Goal: Transaction & Acquisition: Purchase product/service

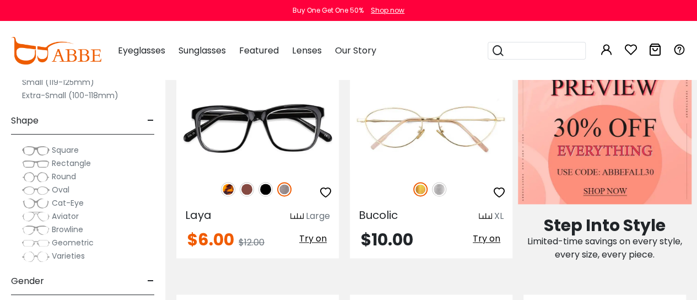
scroll to position [685, 0]
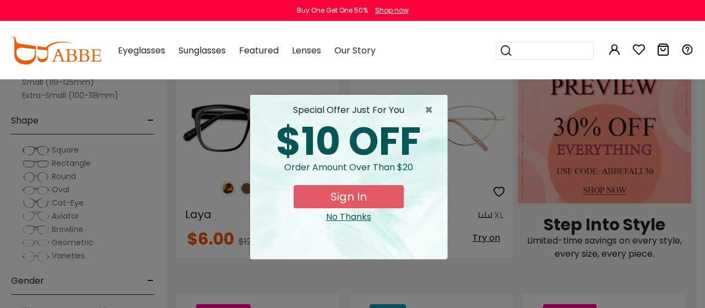
click at [348, 217] on div "No Thanks" at bounding box center [349, 217] width 180 height 13
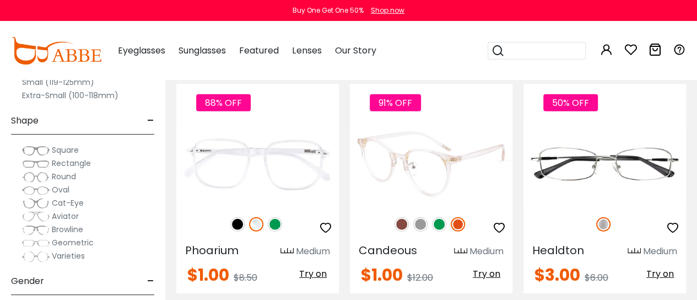
scroll to position [1378, 0]
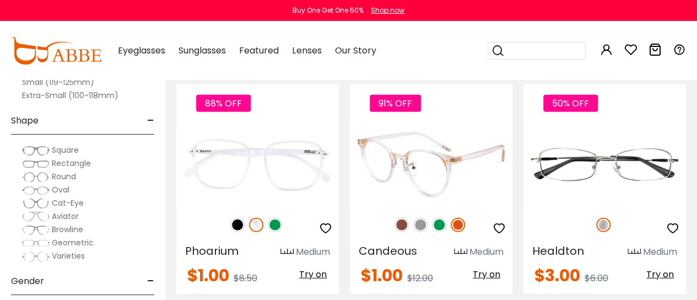
click at [417, 165] on img at bounding box center [431, 164] width 163 height 81
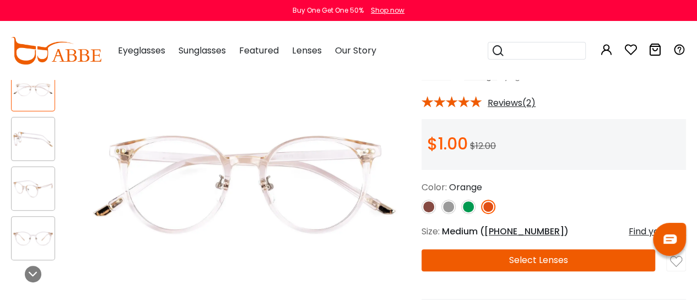
scroll to position [80, 0]
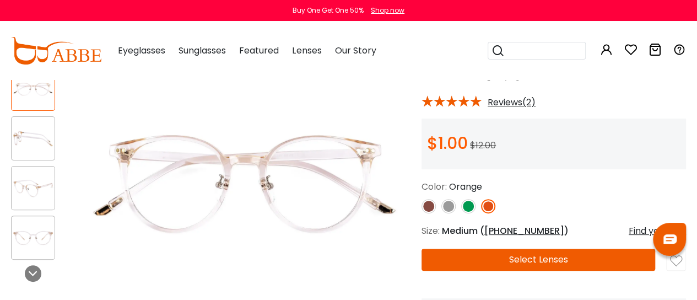
click at [464, 206] on img at bounding box center [468, 206] width 14 height 14
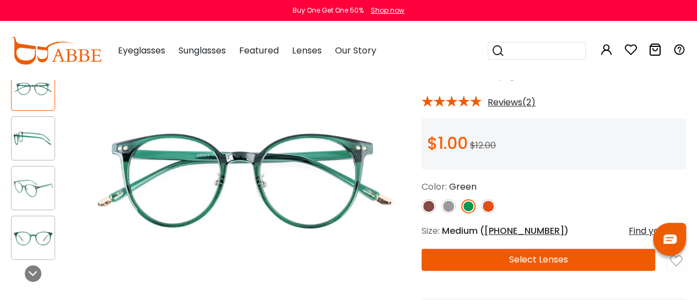
click at [446, 207] on img at bounding box center [448, 206] width 14 height 14
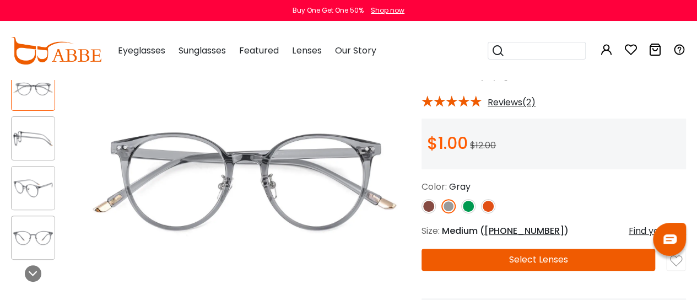
click at [430, 206] on img at bounding box center [429, 206] width 14 height 14
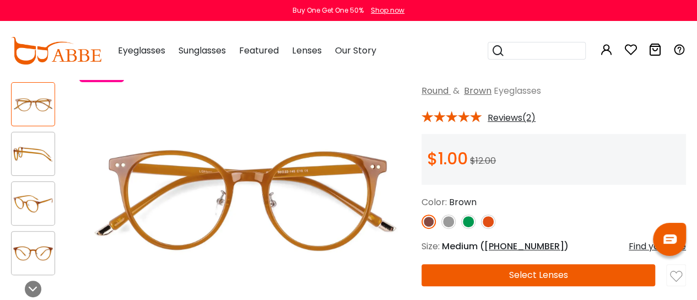
scroll to position [64, 0]
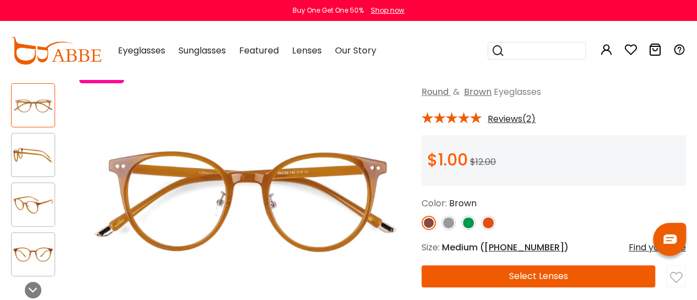
click at [467, 224] on img at bounding box center [468, 223] width 14 height 14
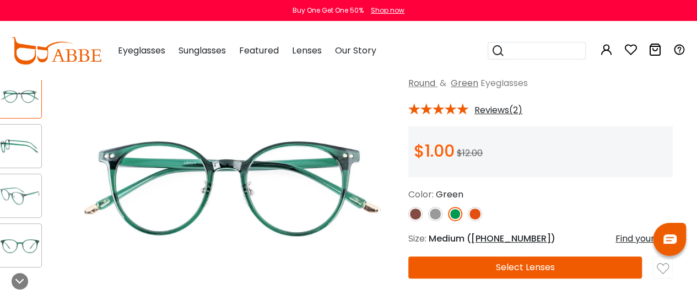
scroll to position [73, 13]
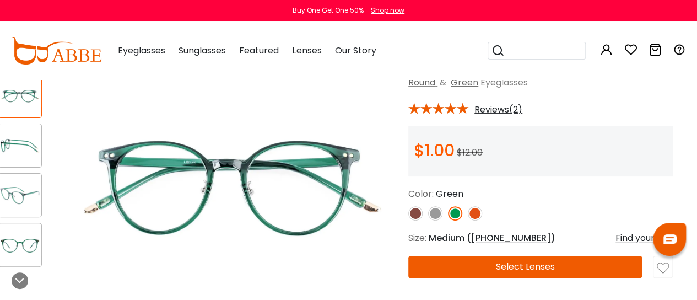
click at [473, 211] on img at bounding box center [475, 213] width 14 height 14
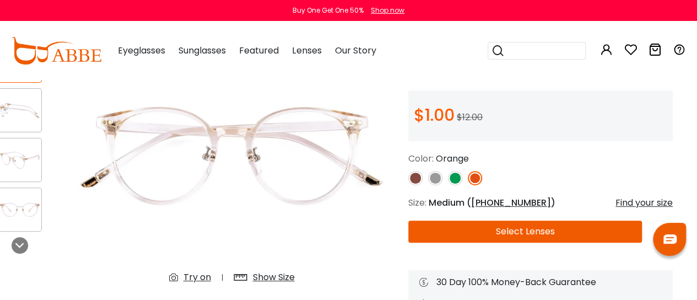
scroll to position [110, 13]
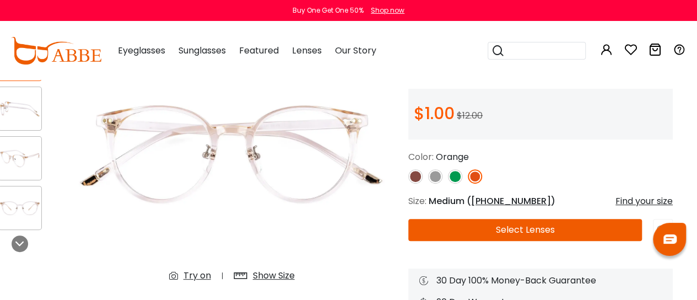
click at [412, 176] on img at bounding box center [415, 176] width 14 height 14
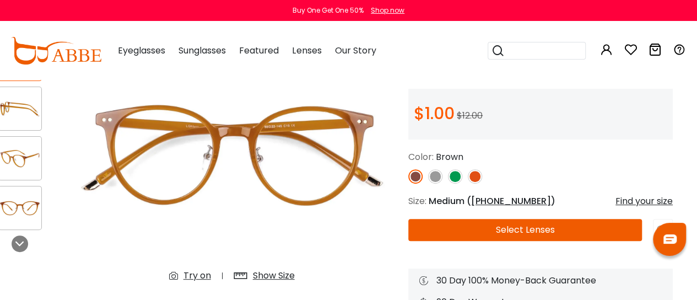
click at [453, 176] on img at bounding box center [455, 176] width 14 height 14
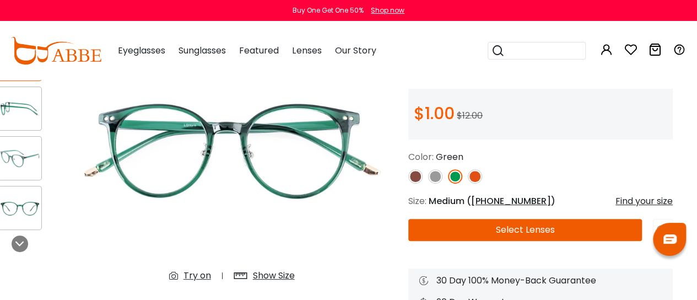
click at [29, 208] on img at bounding box center [19, 207] width 43 height 21
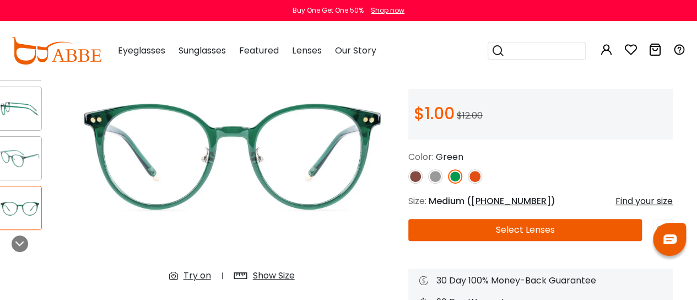
click at [29, 173] on div at bounding box center [20, 158] width 44 height 44
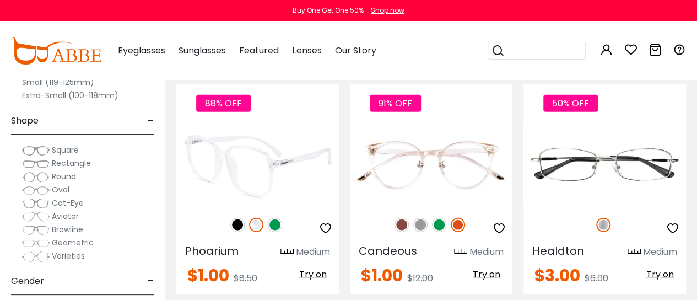
scroll to position [1407, 0]
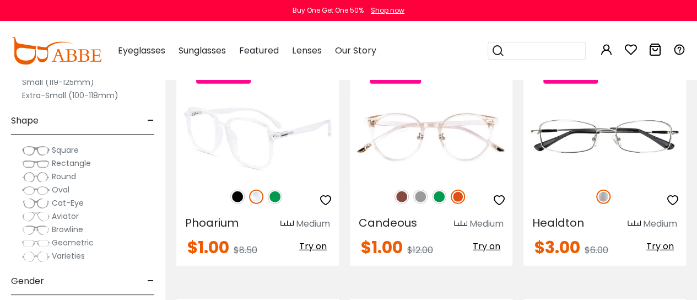
click at [262, 170] on img at bounding box center [257, 136] width 163 height 81
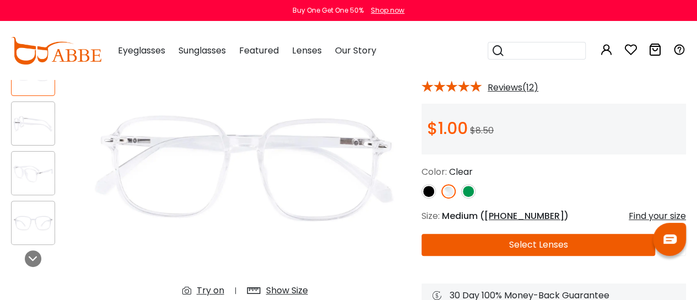
scroll to position [101, 0]
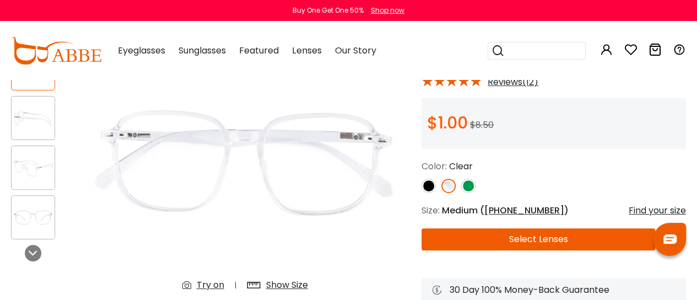
click at [470, 189] on img at bounding box center [468, 186] width 14 height 14
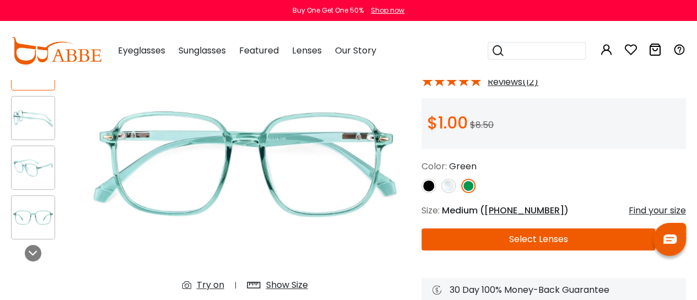
click at [428, 188] on img at bounding box center [429, 186] width 14 height 14
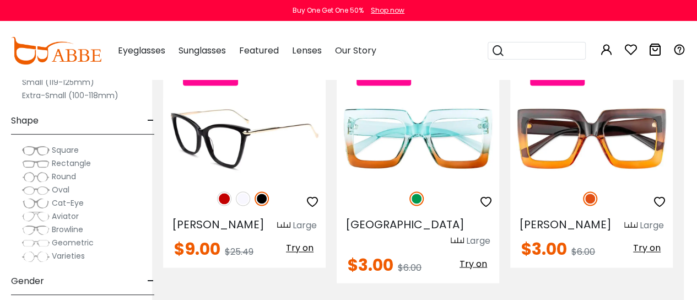
scroll to position [2876, 13]
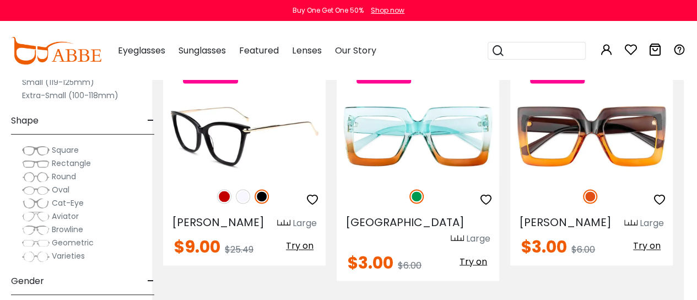
click at [224, 189] on img at bounding box center [224, 196] width 14 height 14
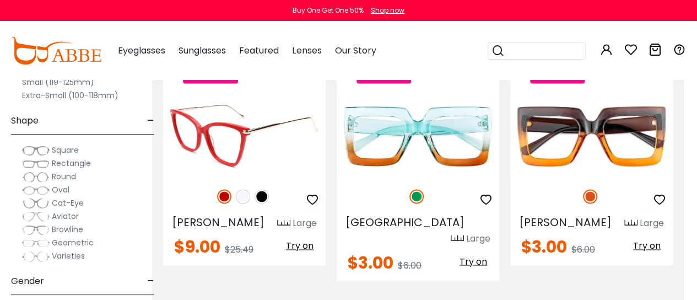
click at [241, 189] on img at bounding box center [243, 196] width 14 height 14
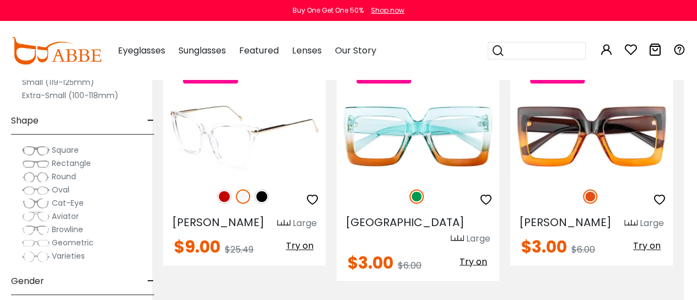
click at [266, 189] on img at bounding box center [262, 196] width 14 height 14
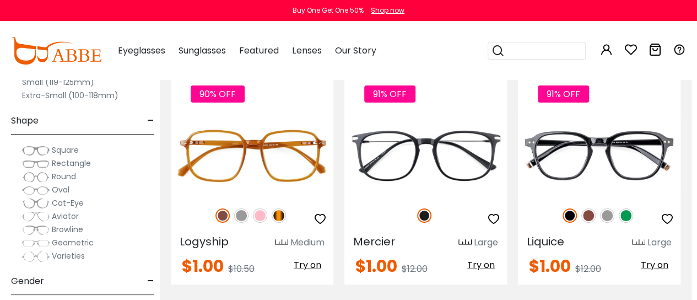
scroll to position [4081, 6]
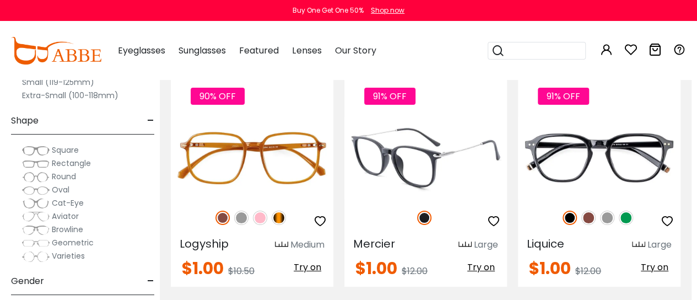
click at [415, 135] on img at bounding box center [425, 157] width 163 height 81
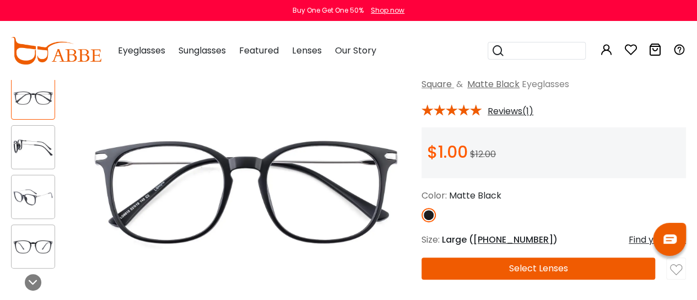
scroll to position [73, 0]
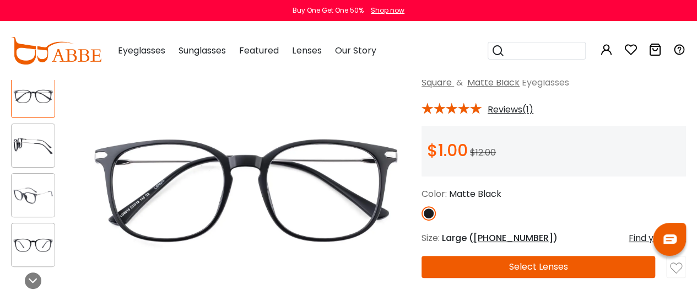
click at [36, 148] on img at bounding box center [33, 145] width 43 height 21
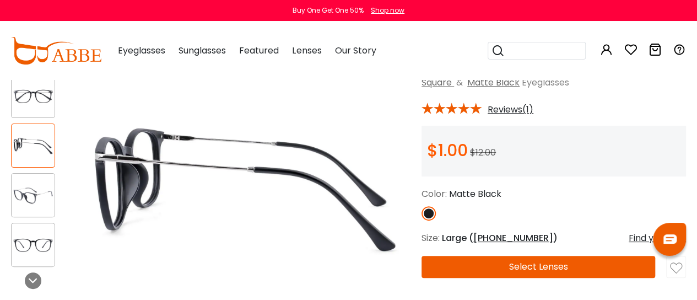
click at [35, 199] on img at bounding box center [33, 195] width 43 height 21
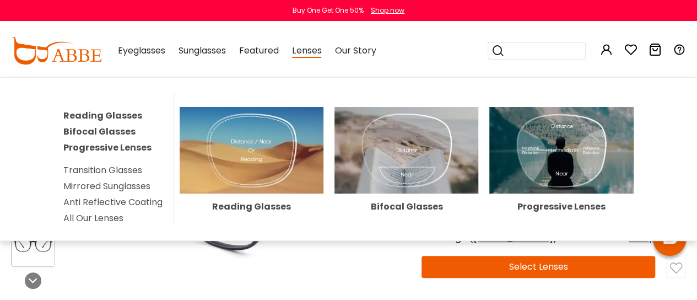
click at [319, 54] on span "Lenses" at bounding box center [306, 51] width 29 height 14
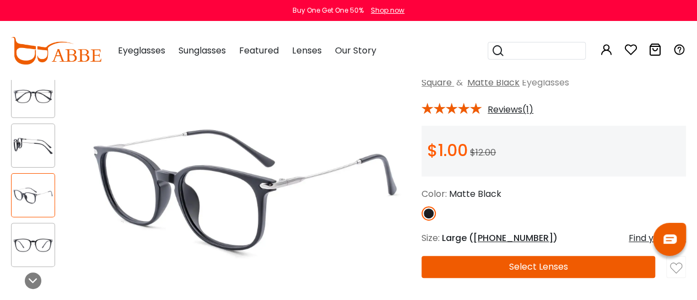
click at [308, 50] on span "Lenses" at bounding box center [306, 50] width 29 height 13
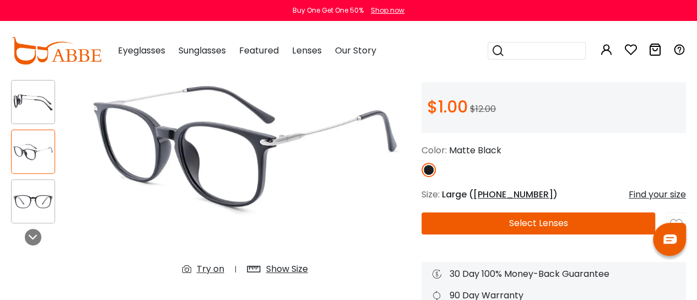
scroll to position [117, 0]
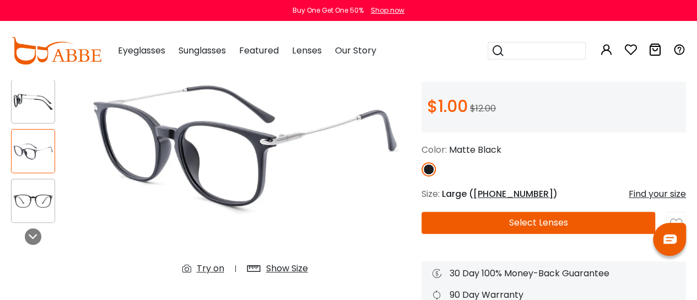
click at [505, 224] on button "Select Lenses" at bounding box center [539, 223] width 234 height 22
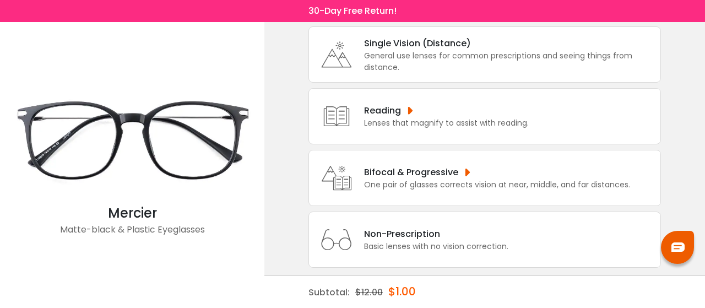
scroll to position [86, 0]
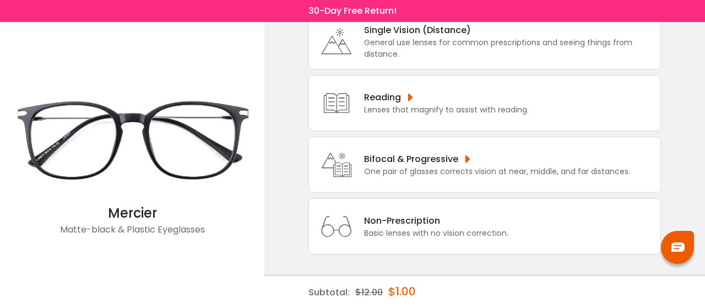
click at [407, 172] on div "One pair of glasses corrects vision at near, middle, and far distances." at bounding box center [497, 172] width 266 height 12
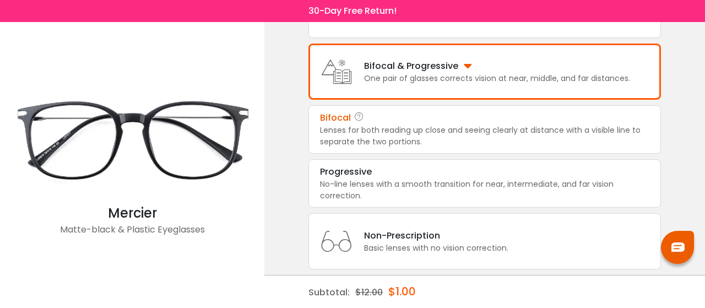
scroll to position [193, 0]
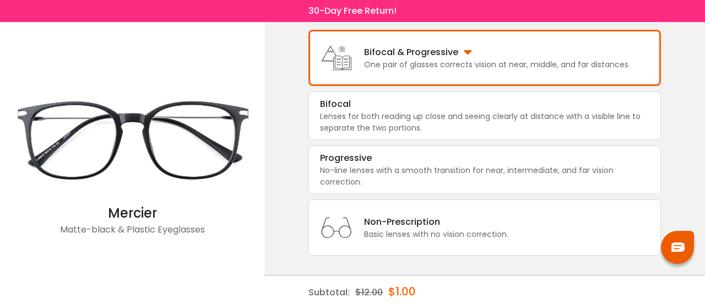
click at [432, 56] on div "Bifocal & Progressive" at bounding box center [497, 52] width 266 height 14
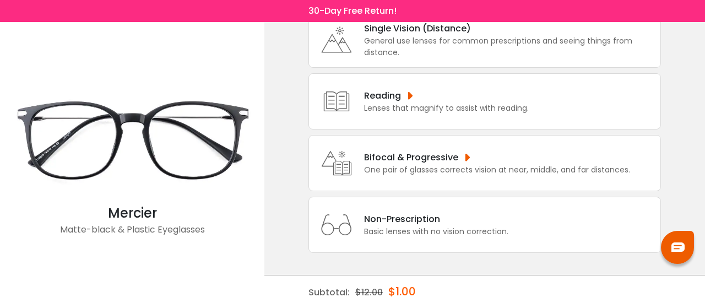
scroll to position [86, 0]
click at [466, 158] on div "Bifocal & Progressive" at bounding box center [497, 159] width 266 height 14
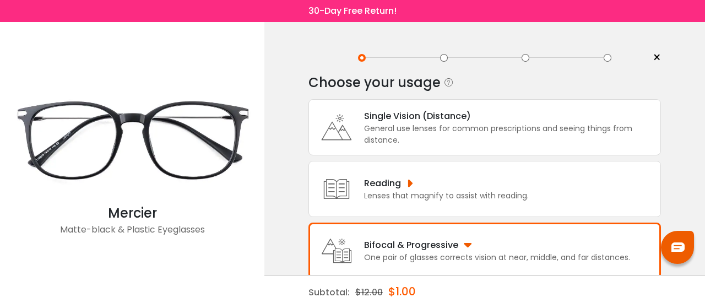
scroll to position [193, 0]
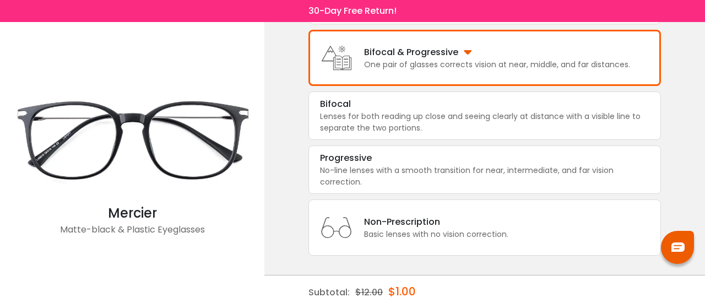
click at [406, 65] on div "One pair of glasses corrects vision at near, middle, and far distances." at bounding box center [497, 65] width 266 height 12
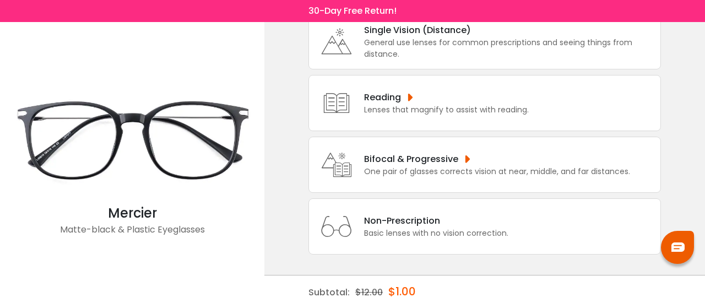
scroll to position [0, 0]
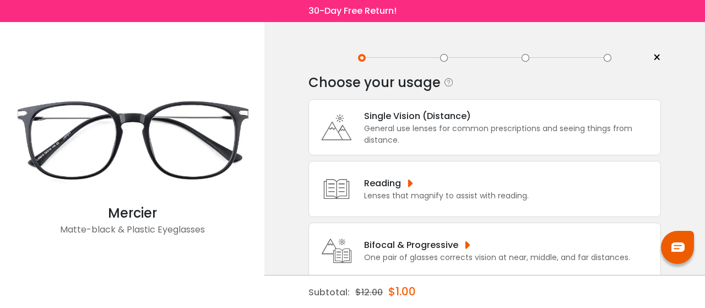
click at [657, 52] on span "×" at bounding box center [657, 58] width 8 height 17
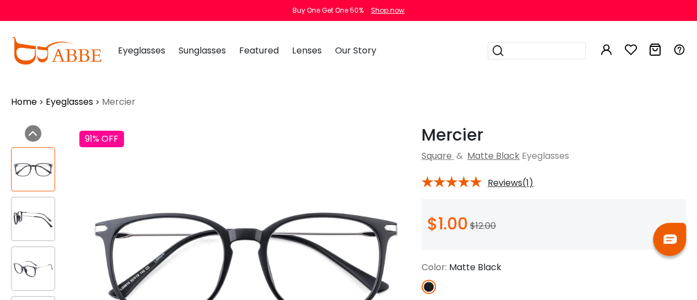
scroll to position [141, 0]
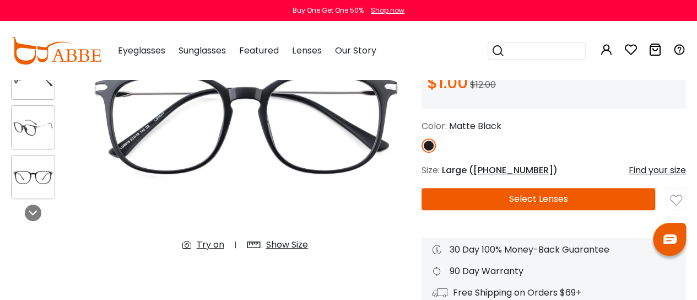
click at [540, 203] on button "Select Lenses" at bounding box center [539, 199] width 234 height 22
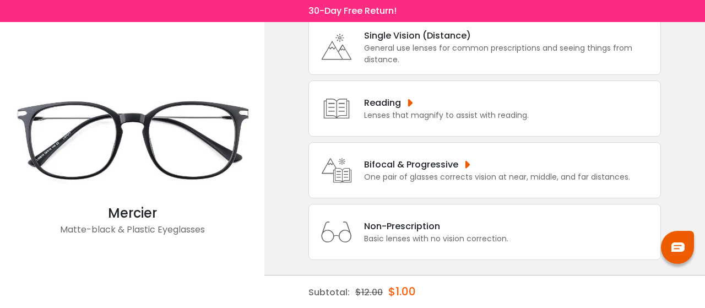
scroll to position [86, 0]
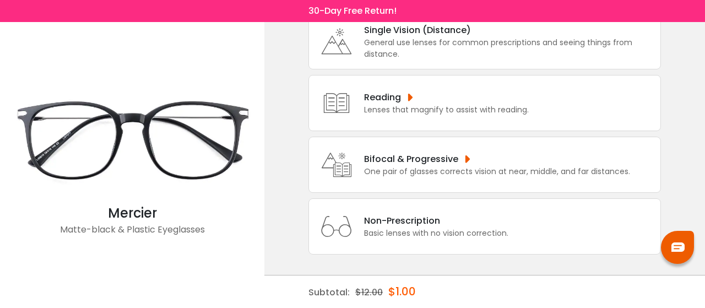
click at [465, 158] on div "Bifocal & Progressive" at bounding box center [497, 159] width 266 height 14
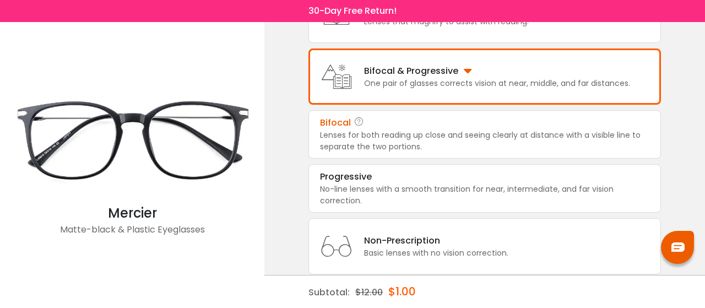
scroll to position [175, 0]
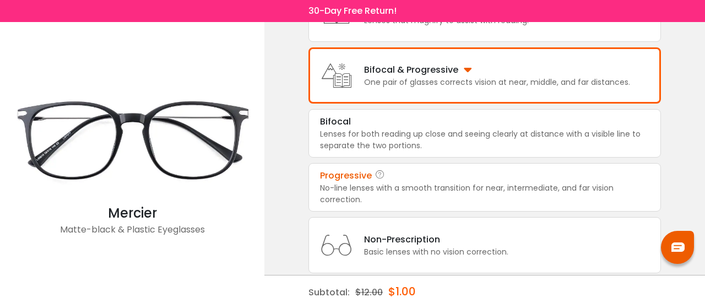
click at [432, 188] on div "No-line lenses with a smooth transition for near, intermediate, and far vision …" at bounding box center [485, 193] width 330 height 23
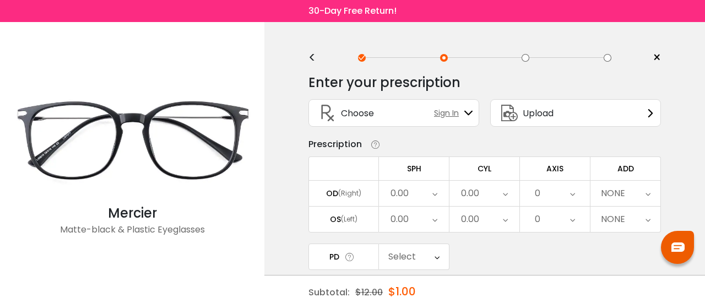
scroll to position [103, 0]
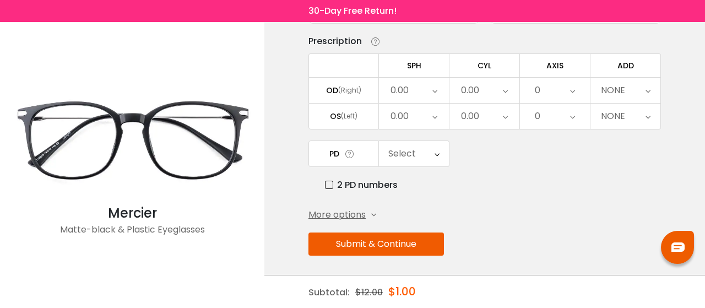
click at [486, 87] on div "0.00" at bounding box center [485, 90] width 70 height 25
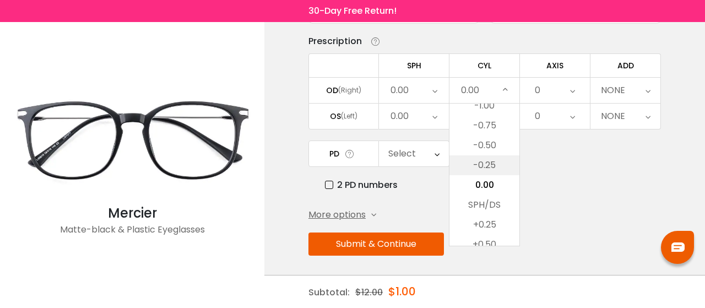
click at [484, 155] on li "-0.25" at bounding box center [485, 165] width 70 height 20
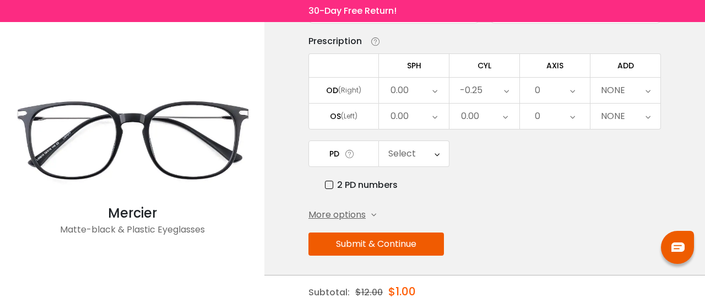
click at [422, 90] on div "0.00" at bounding box center [414, 90] width 70 height 25
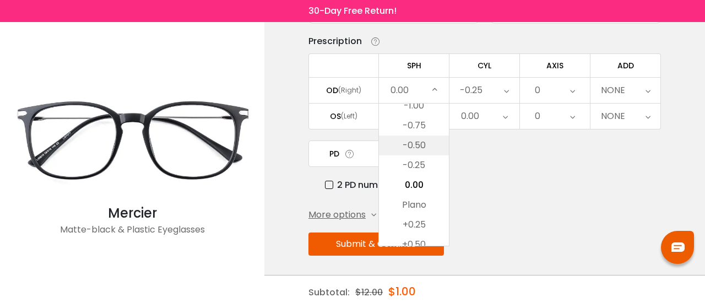
click at [416, 147] on li "-0.50" at bounding box center [414, 146] width 70 height 20
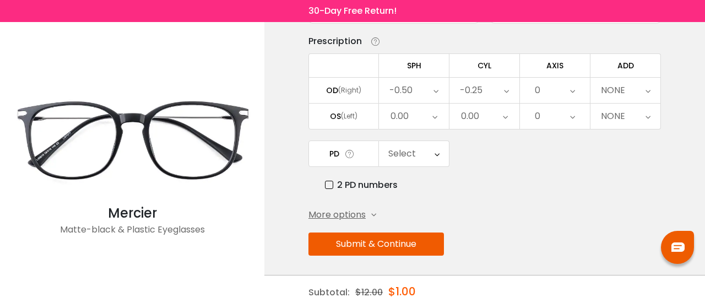
click at [552, 112] on div "0" at bounding box center [555, 116] width 70 height 25
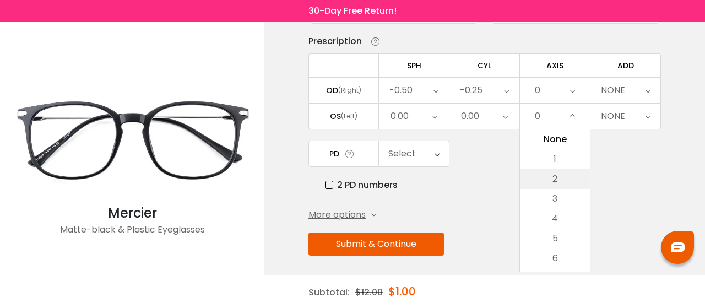
click at [554, 178] on li "2" at bounding box center [555, 179] width 70 height 20
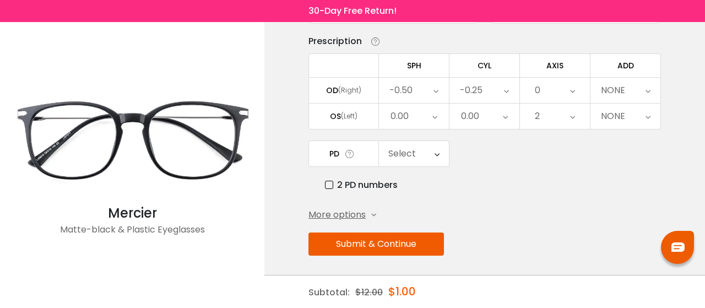
click at [550, 92] on div "0" at bounding box center [555, 90] width 70 height 25
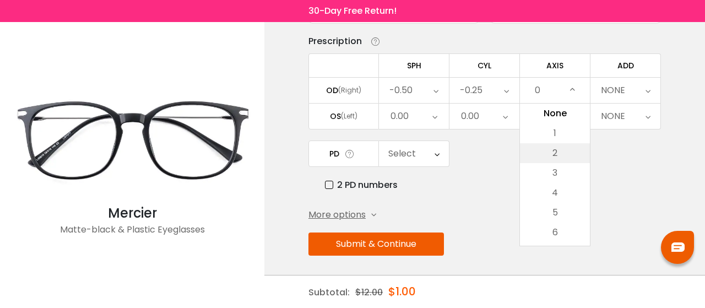
click at [550, 152] on li "2" at bounding box center [555, 153] width 70 height 20
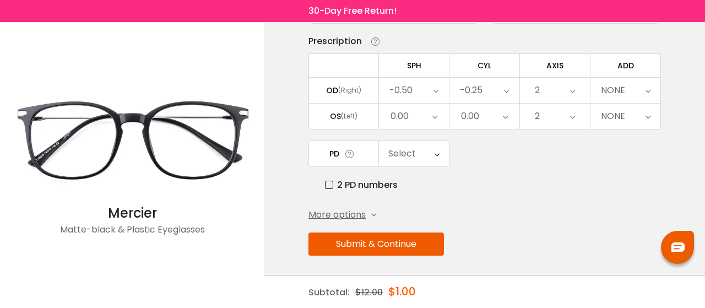
click at [474, 115] on div "0.00" at bounding box center [470, 116] width 18 height 22
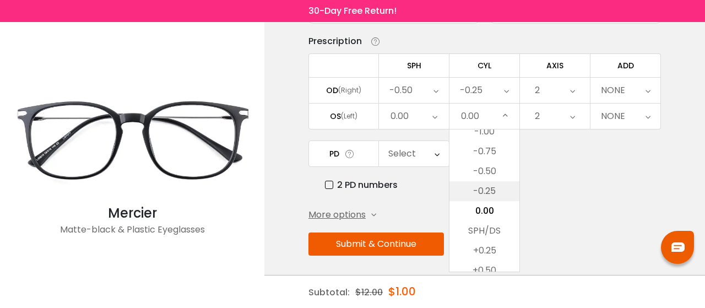
click at [487, 188] on li "-0.25" at bounding box center [485, 191] width 70 height 20
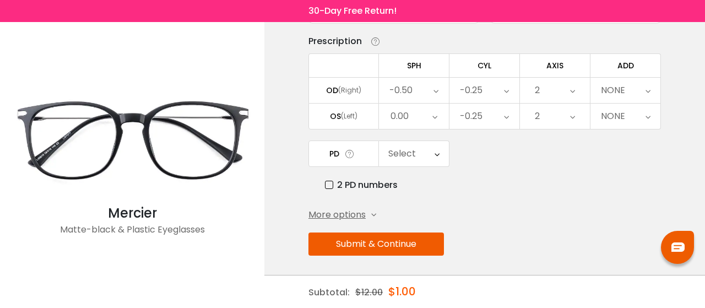
click at [405, 116] on div "0.00" at bounding box center [400, 116] width 18 height 22
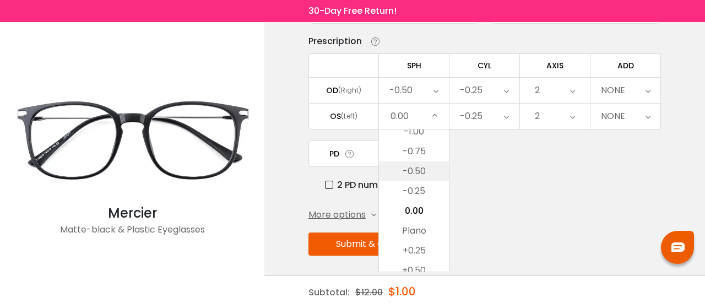
click at [420, 173] on li "-0.50" at bounding box center [414, 171] width 70 height 20
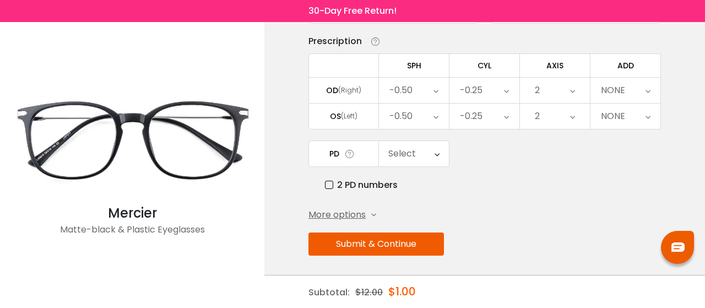
click at [409, 148] on div "Select" at bounding box center [403, 154] width 28 height 22
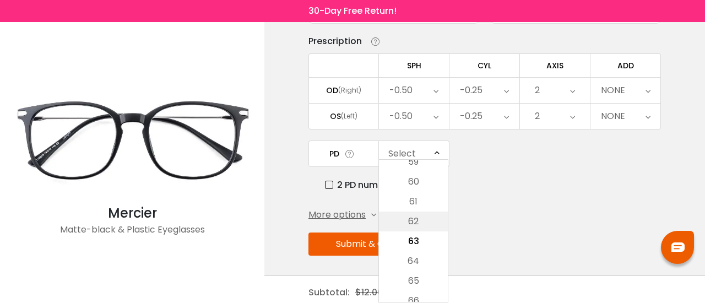
click at [412, 228] on li "62" at bounding box center [413, 222] width 69 height 20
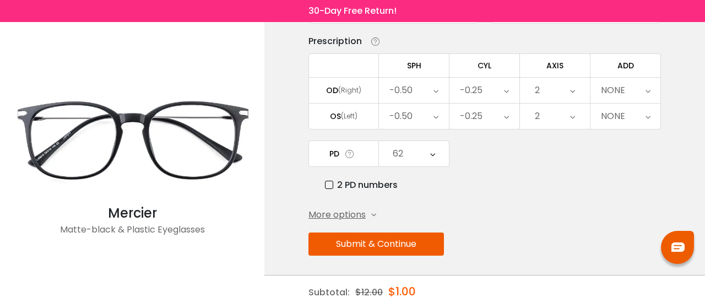
click at [395, 239] on button "Submit & Continue" at bounding box center [377, 244] width 136 height 23
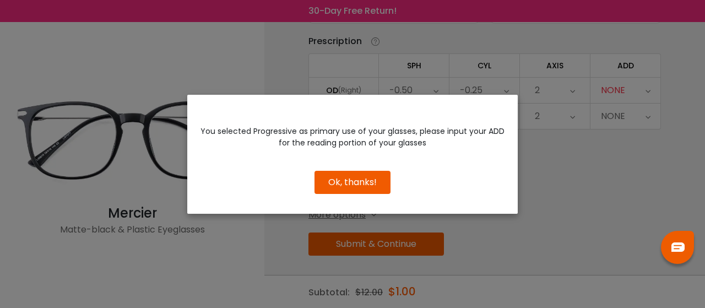
click at [338, 185] on button "Ok, thanks!" at bounding box center [353, 182] width 76 height 23
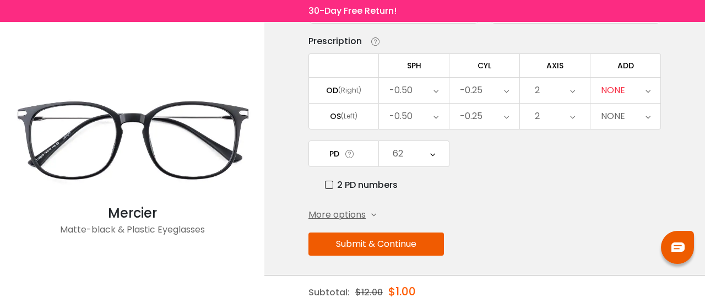
click at [614, 96] on div "NONE" at bounding box center [613, 90] width 24 height 22
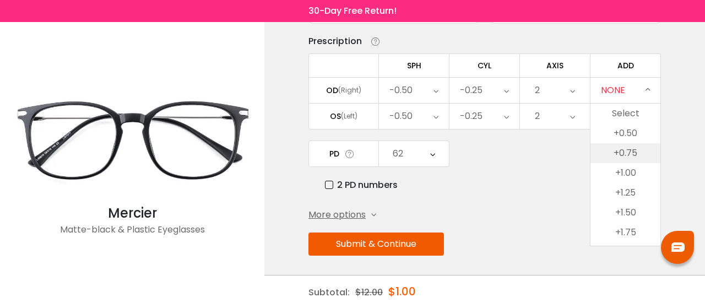
click at [633, 155] on li "+0.75" at bounding box center [626, 153] width 70 height 20
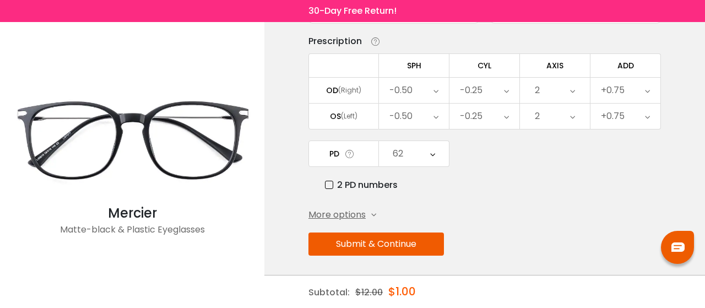
click at [373, 237] on button "Submit & Continue" at bounding box center [377, 244] width 136 height 23
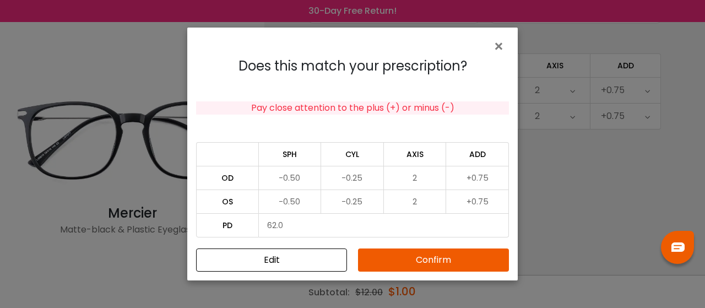
click at [406, 255] on button "Confirm" at bounding box center [433, 260] width 151 height 23
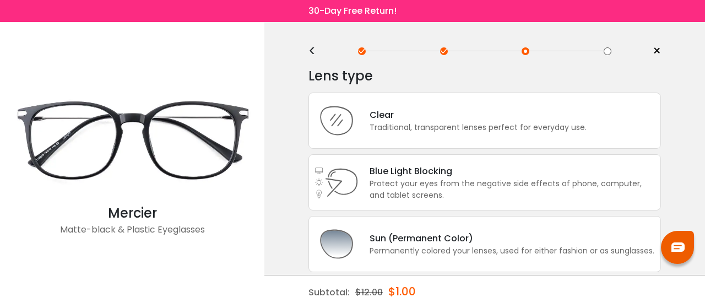
scroll to position [3, 0]
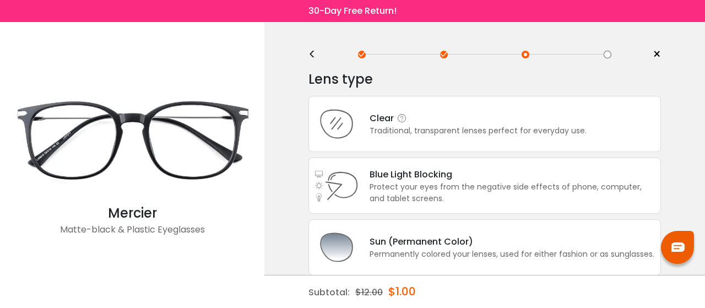
click at [511, 132] on div "Traditional, transparent lenses perfect for everyday use." at bounding box center [478, 131] width 217 height 12
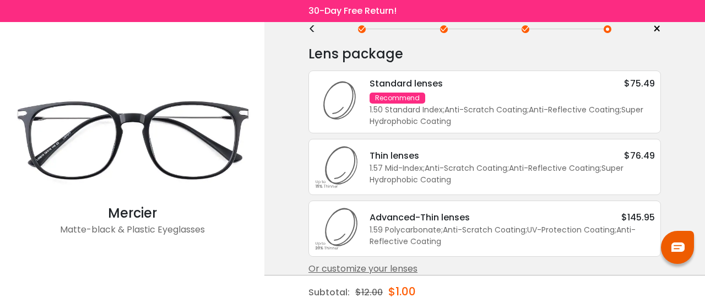
scroll to position [36, 0]
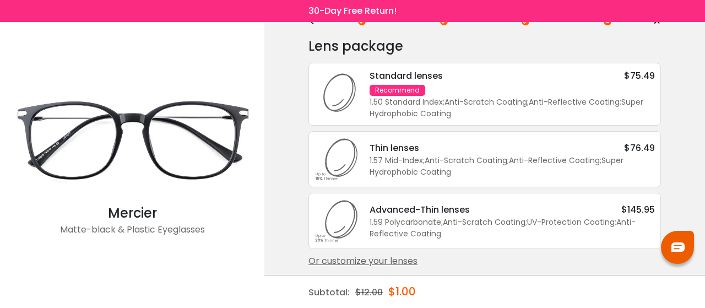
click at [443, 87] on div "Standard lenses $75.49 Recommend 1.50 Standard Index ; Anti-Scratch Coating ; A…" at bounding box center [507, 94] width 297 height 51
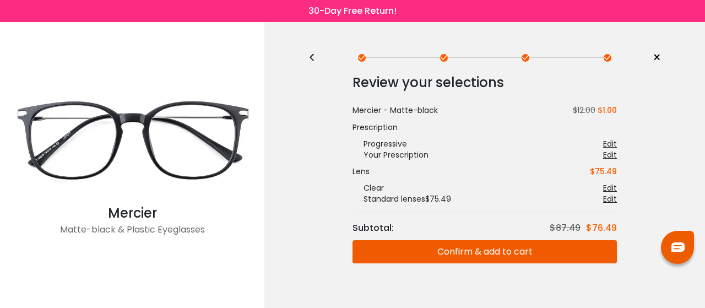
scroll to position [15, 0]
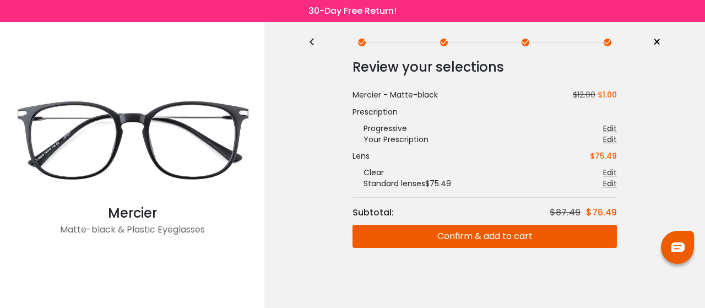
click at [651, 39] on link "×" at bounding box center [653, 42] width 17 height 17
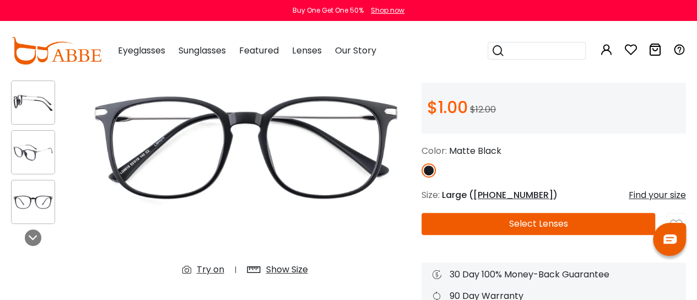
scroll to position [117, 0]
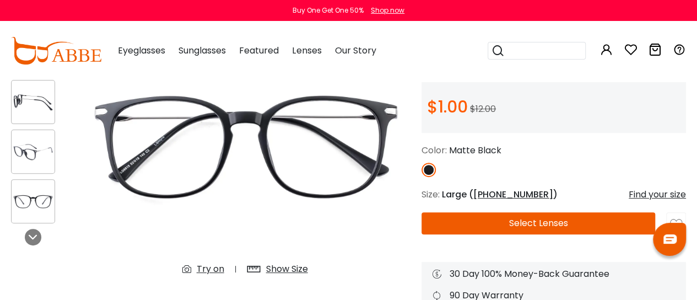
click at [511, 215] on button "Select Lenses" at bounding box center [539, 223] width 234 height 22
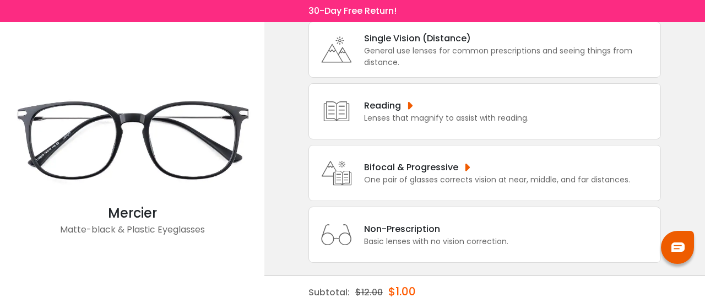
scroll to position [86, 0]
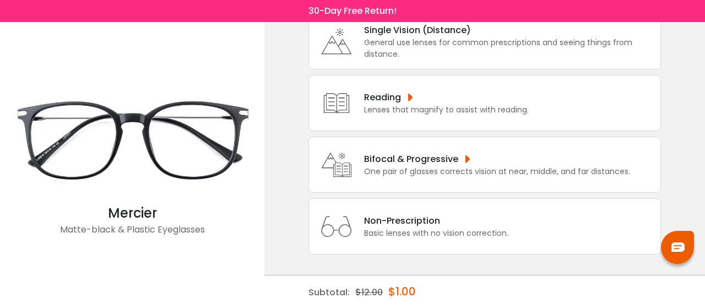
click at [433, 240] on div "Non-Prescription Basic lenses with no vision correction." at bounding box center [485, 226] width 353 height 56
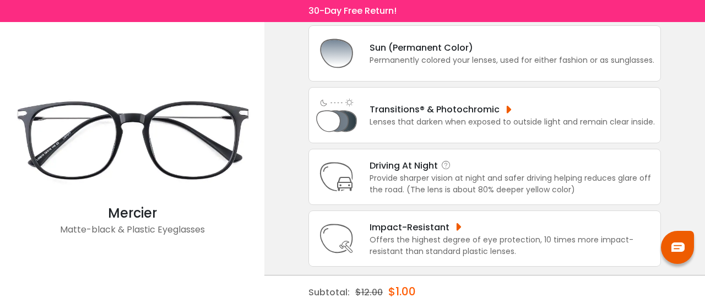
scroll to position [15, 0]
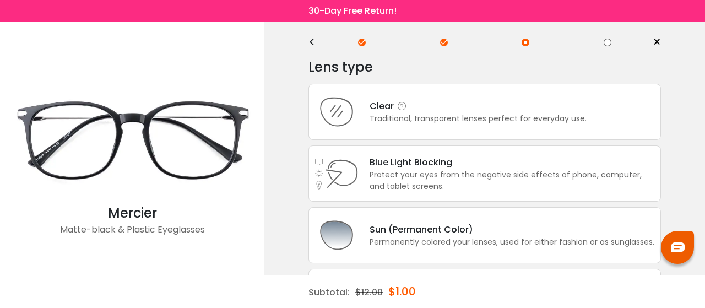
click at [454, 113] on div "Traditional, transparent lenses perfect for everyday use." at bounding box center [478, 119] width 217 height 12
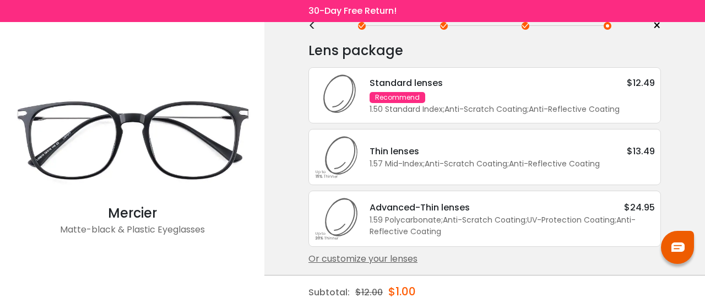
scroll to position [0, 0]
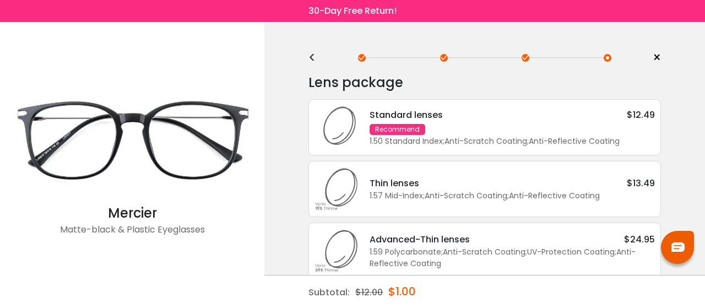
click at [314, 54] on div "<" at bounding box center [317, 57] width 17 height 9
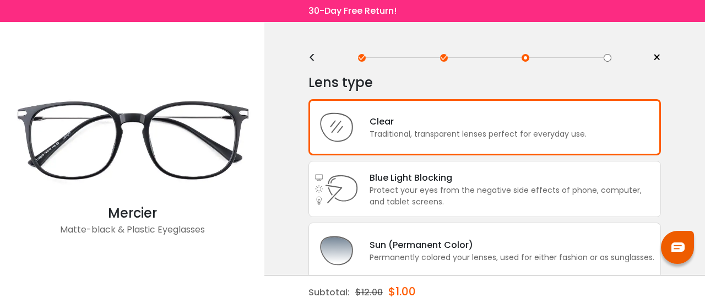
click at [658, 56] on span "×" at bounding box center [657, 58] width 8 height 17
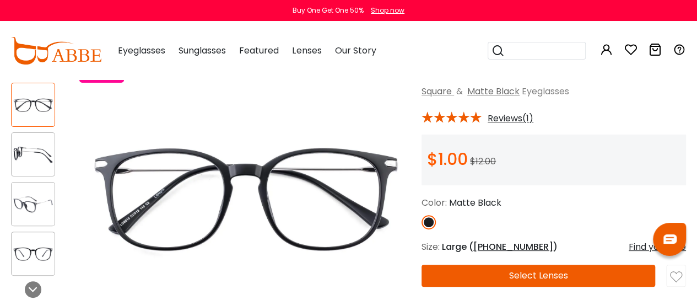
scroll to position [63, 0]
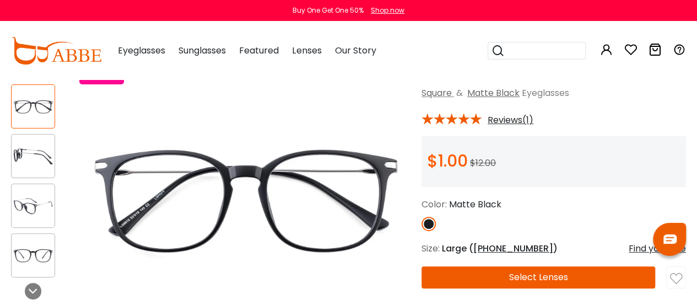
click at [540, 278] on button "Select Lenses" at bounding box center [539, 277] width 234 height 22
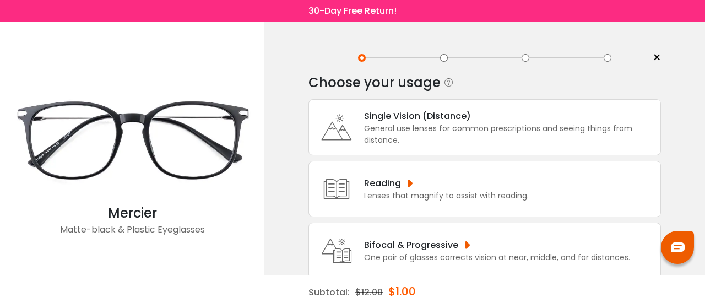
scroll to position [86, 0]
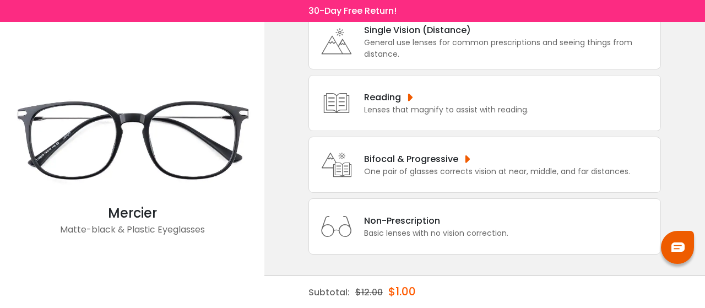
click at [386, 223] on div "Non-Prescription" at bounding box center [436, 221] width 144 height 14
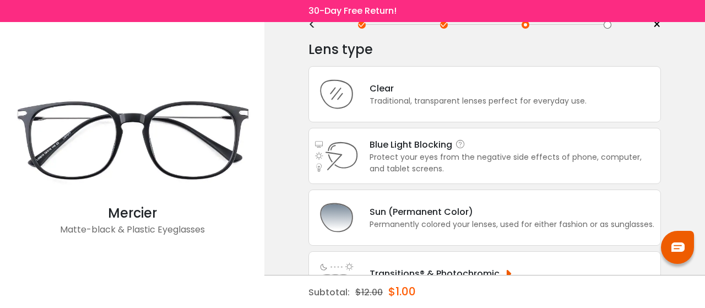
scroll to position [0, 0]
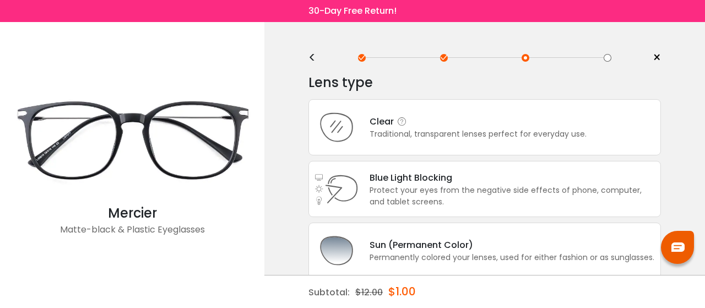
click at [478, 136] on div "Traditional, transparent lenses perfect for everyday use." at bounding box center [478, 134] width 217 height 12
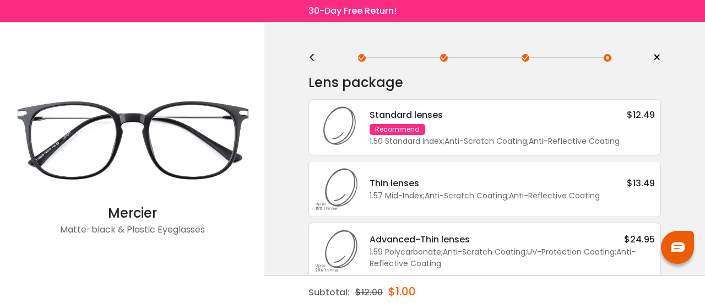
click at [461, 142] on div "1.50 Standard Index ; Anti-Scratch Coating ; Anti-Reflective Coating ;" at bounding box center [513, 142] width 286 height 12
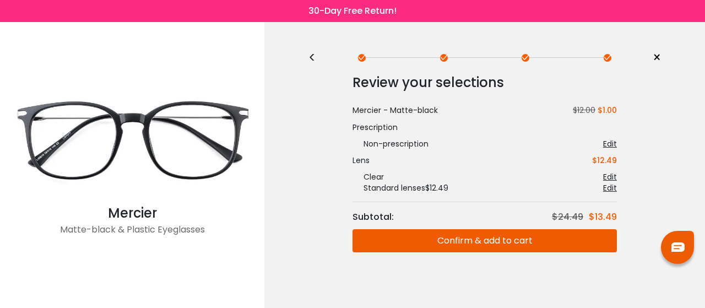
click at [651, 56] on link "×" at bounding box center [653, 58] width 17 height 17
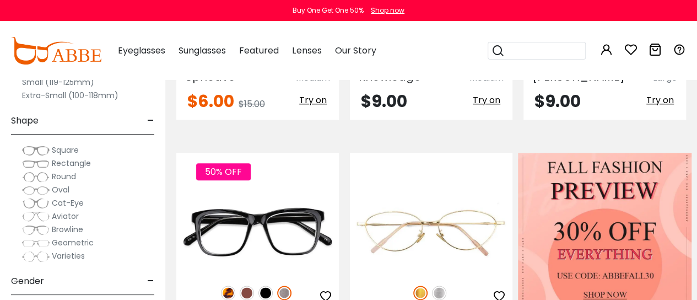
scroll to position [584, 0]
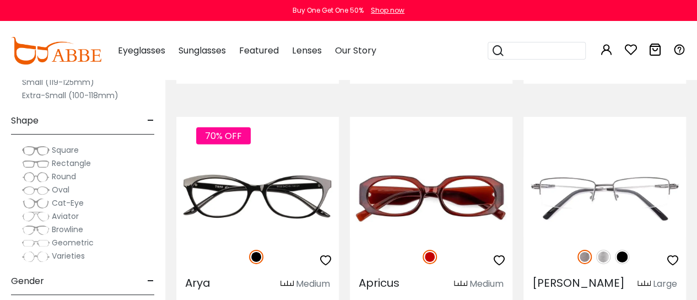
scroll to position [1589, 0]
